Goal: Find specific page/section: Find specific page/section

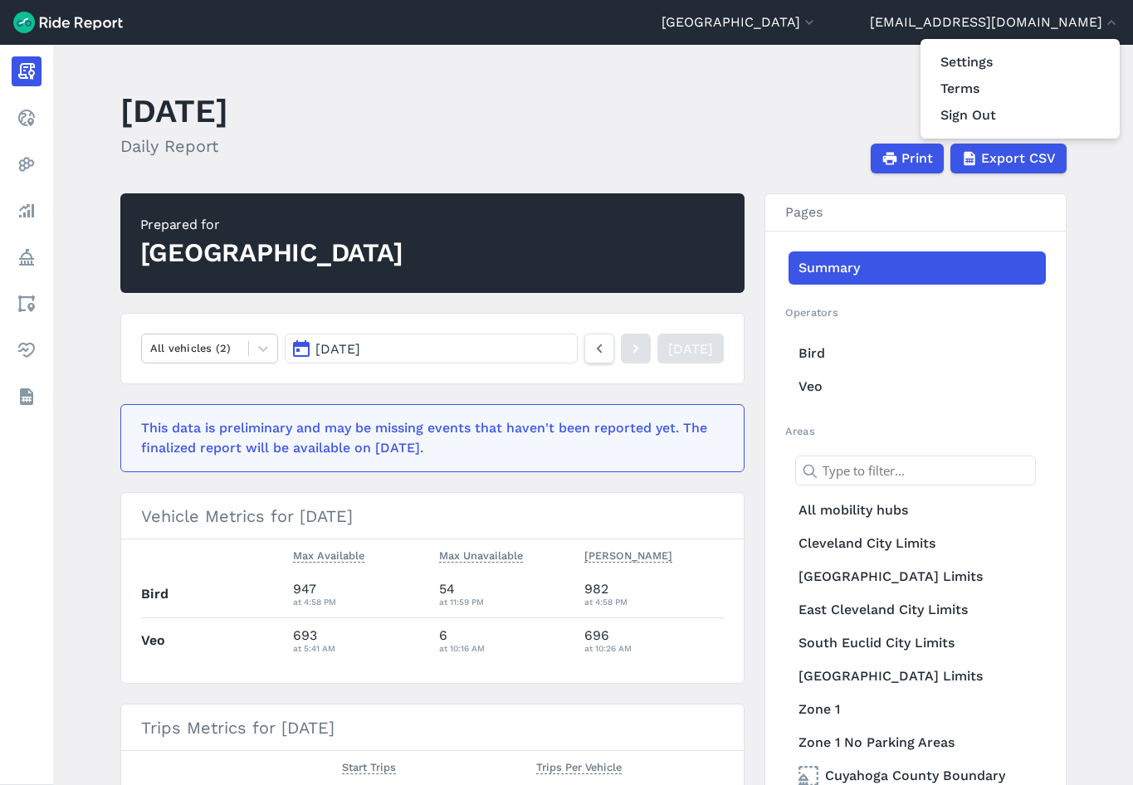
click at [21, 122] on div at bounding box center [566, 392] width 1133 height 785
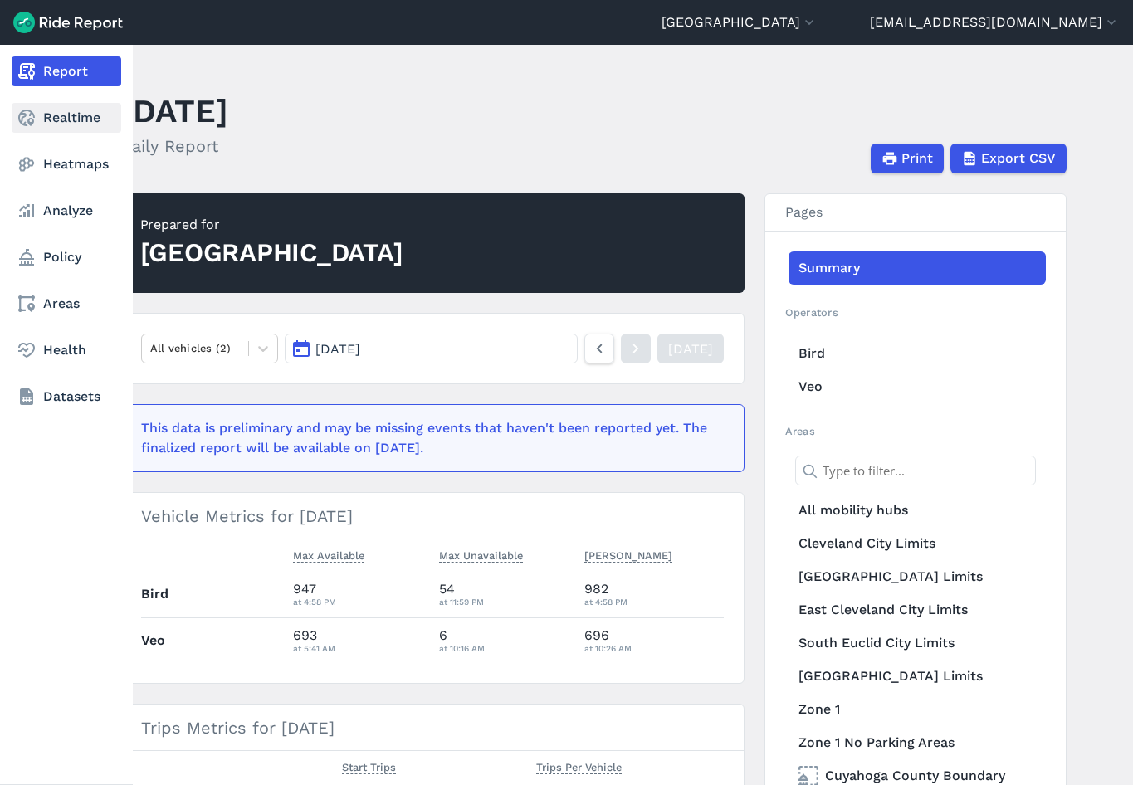
click at [20, 120] on use at bounding box center [26, 118] width 17 height 17
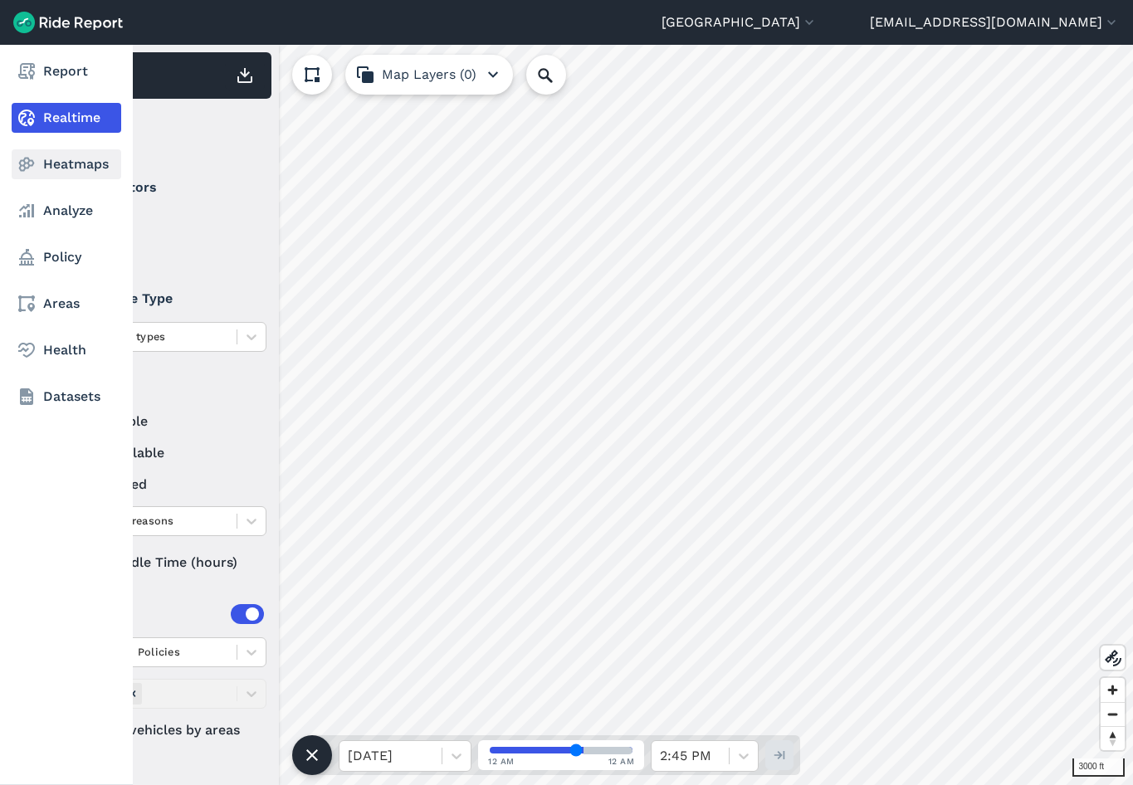
click at [51, 160] on link "Heatmaps" at bounding box center [67, 164] width 110 height 30
